Goal: Task Accomplishment & Management: Manage account settings

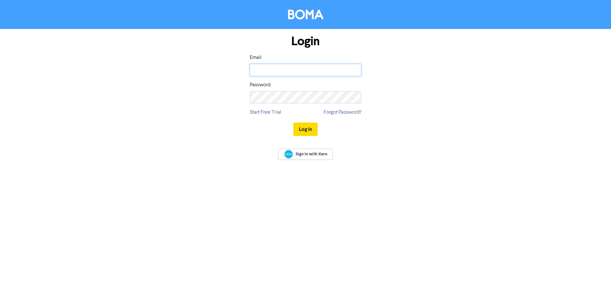
click at [270, 72] on input "email" at bounding box center [305, 70] width 111 height 12
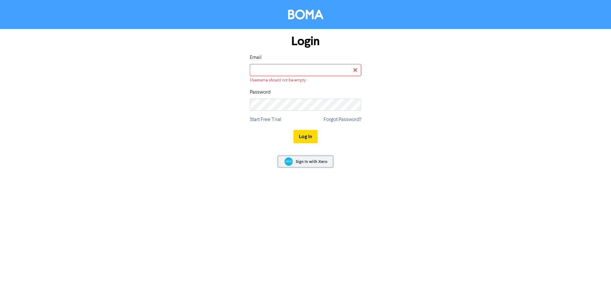
click at [314, 161] on span "Sign In with Xero" at bounding box center [312, 162] width 32 height 6
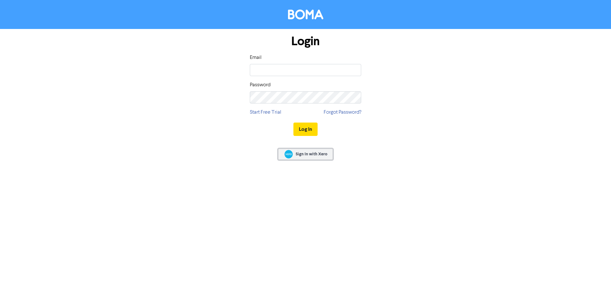
click at [311, 154] on span "Sign In with Xero" at bounding box center [312, 154] width 32 height 6
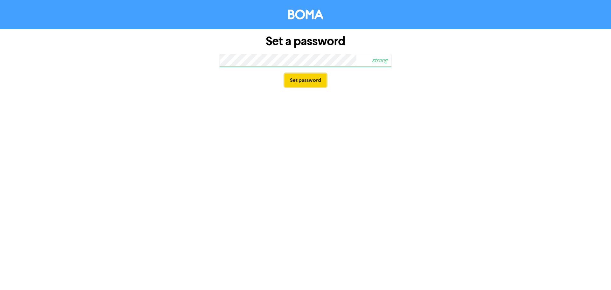
click at [308, 84] on button "Set password" at bounding box center [306, 80] width 42 height 13
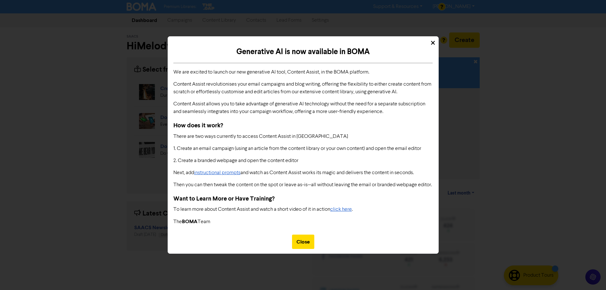
click at [433, 41] on icon at bounding box center [433, 43] width 4 height 6
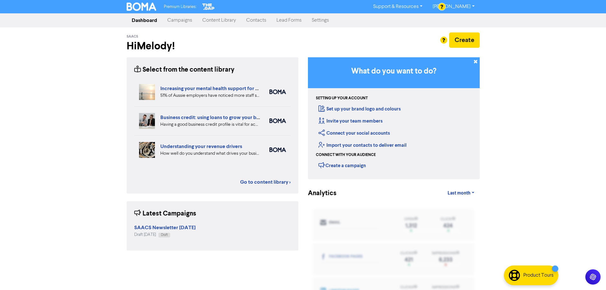
drag, startPoint x: 213, startPoint y: 0, endPoint x: 348, endPoint y: 45, distance: 141.9
click at [348, 45] on div "Create" at bounding box center [394, 39] width 172 height 15
click at [252, 180] on link "Go to content library >" at bounding box center [265, 182] width 51 height 8
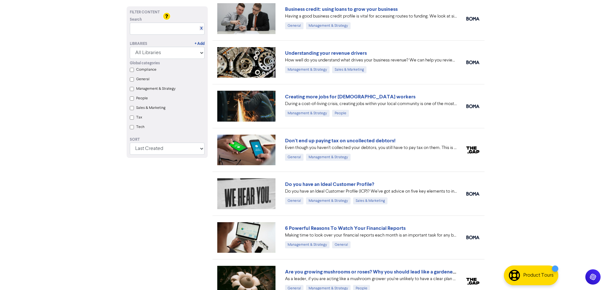
scroll to position [96, 0]
